Goal: Navigation & Orientation: Find specific page/section

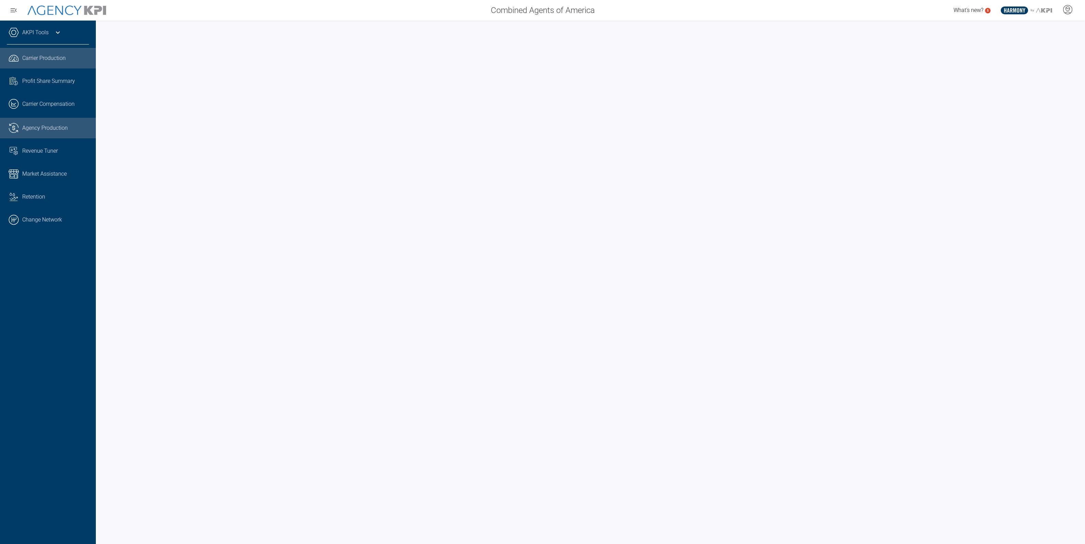
click at [33, 124] on span "Agency Production" at bounding box center [45, 128] width 46 height 8
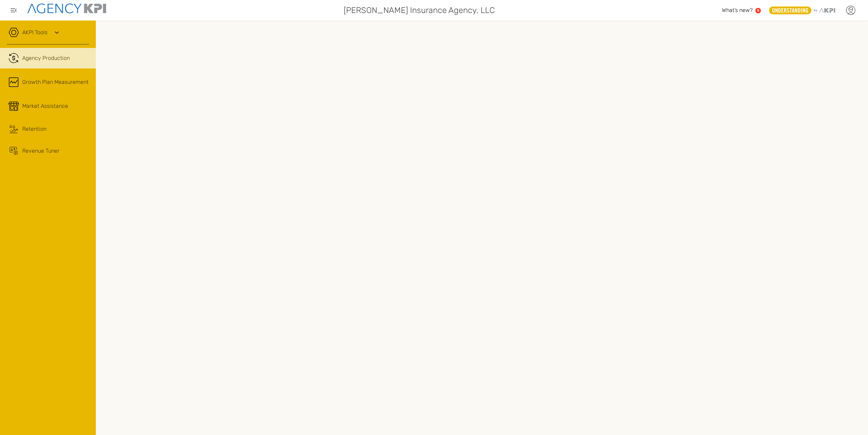
click at [857, 12] on div at bounding box center [850, 10] width 17 height 17
click at [849, 14] on icon at bounding box center [851, 10] width 10 height 10
click at [852, 13] on icon at bounding box center [851, 13] width 5 height 1
click at [791, 69] on li "Log Out" at bounding box center [822, 71] width 76 height 18
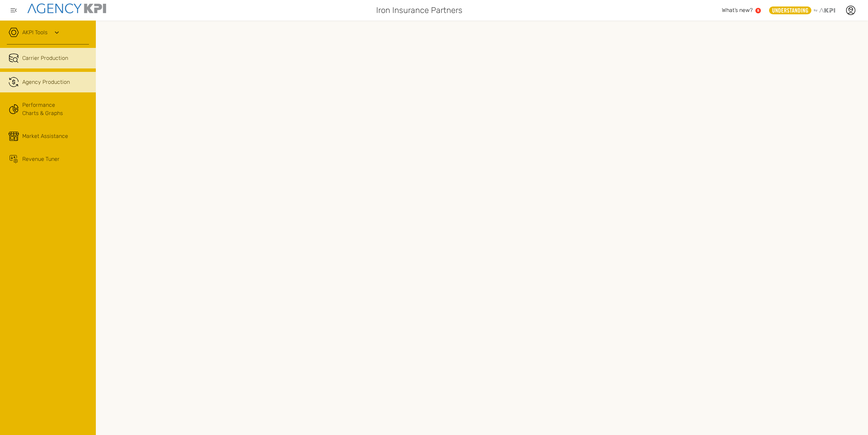
drag, startPoint x: 23, startPoint y: 78, endPoint x: 69, endPoint y: 87, distance: 47.5
click at [23, 78] on span "Agency Production" at bounding box center [46, 82] width 48 height 8
click at [60, 34] on icon at bounding box center [57, 32] width 8 height 8
